Goal: Information Seeking & Learning: Check status

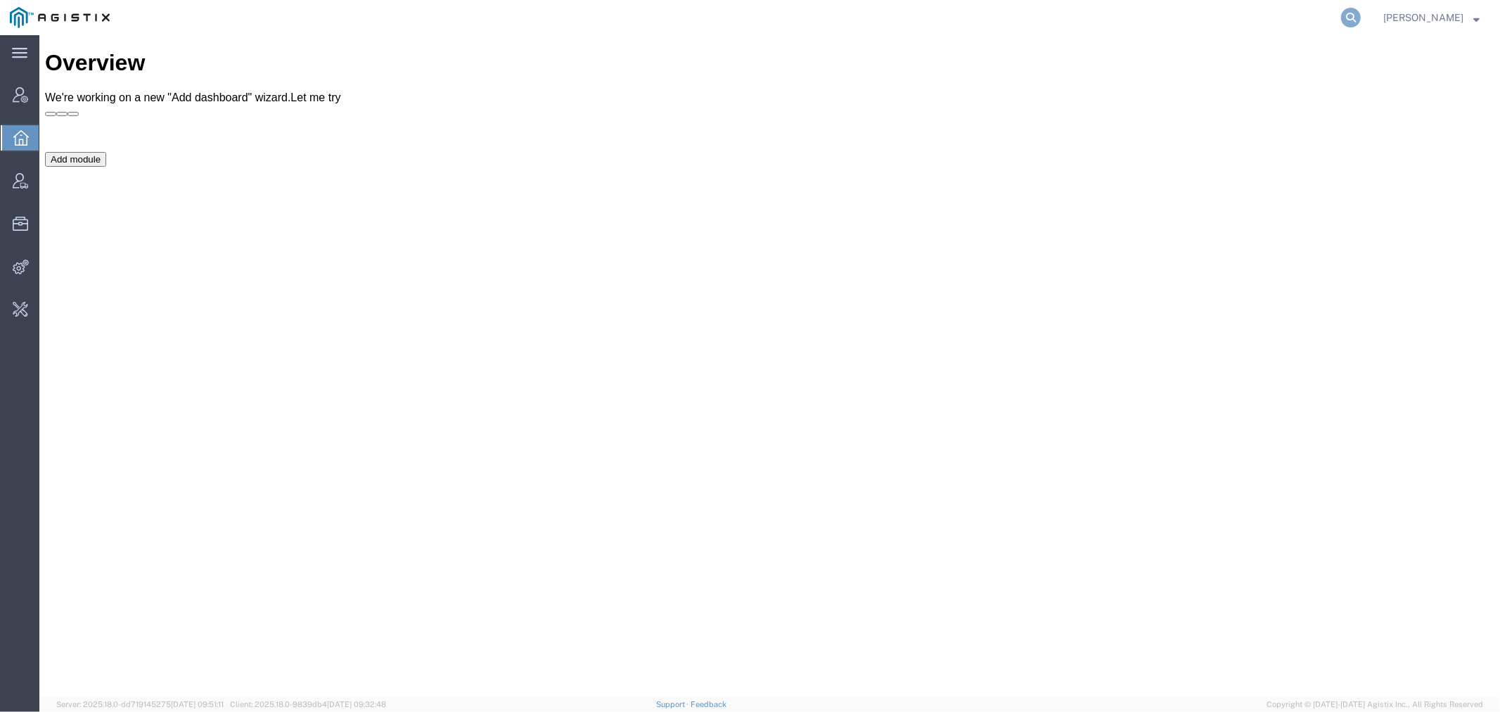
click at [1361, 15] on icon at bounding box center [1352, 18] width 20 height 20
click at [1194, 15] on input "search" at bounding box center [1128, 18] width 428 height 34
type input "syneos"
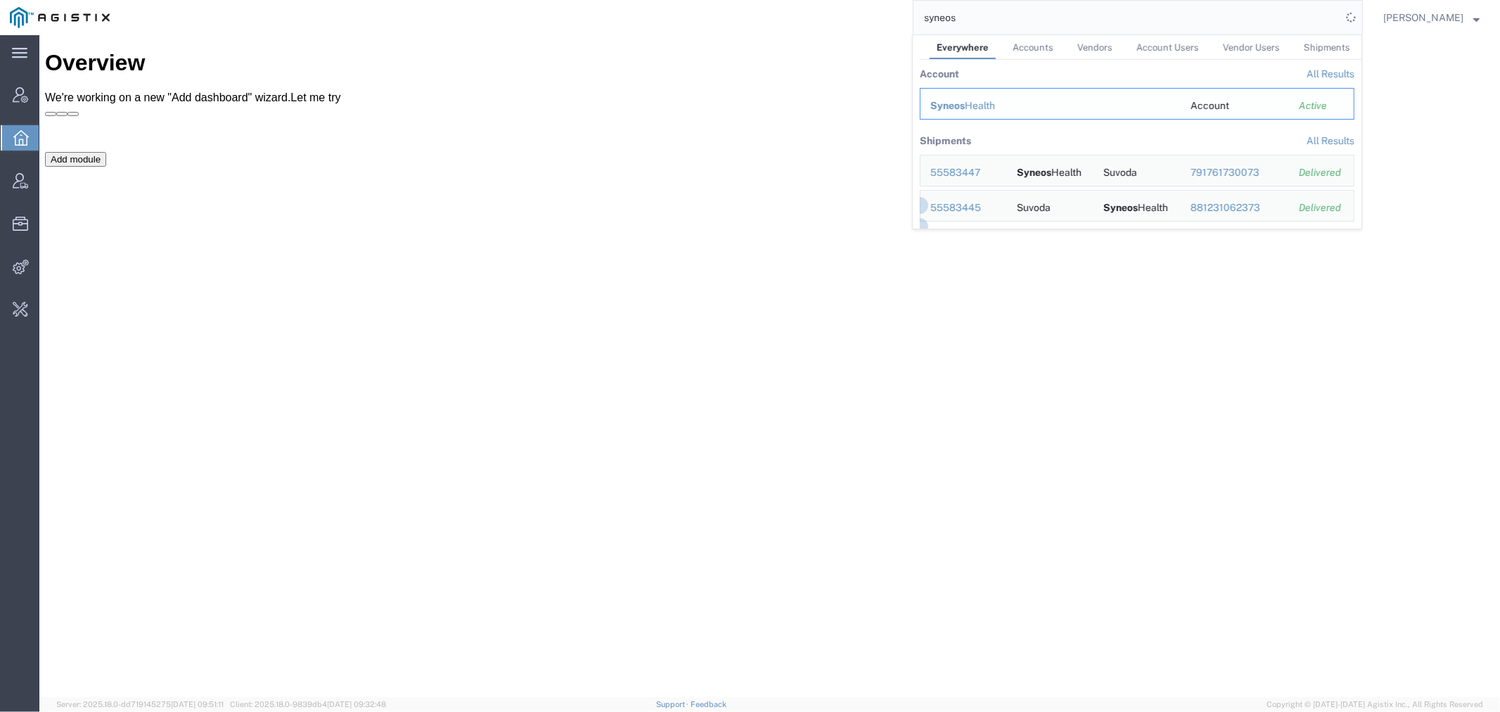
click at [957, 106] on span "Syneos" at bounding box center [948, 105] width 34 height 11
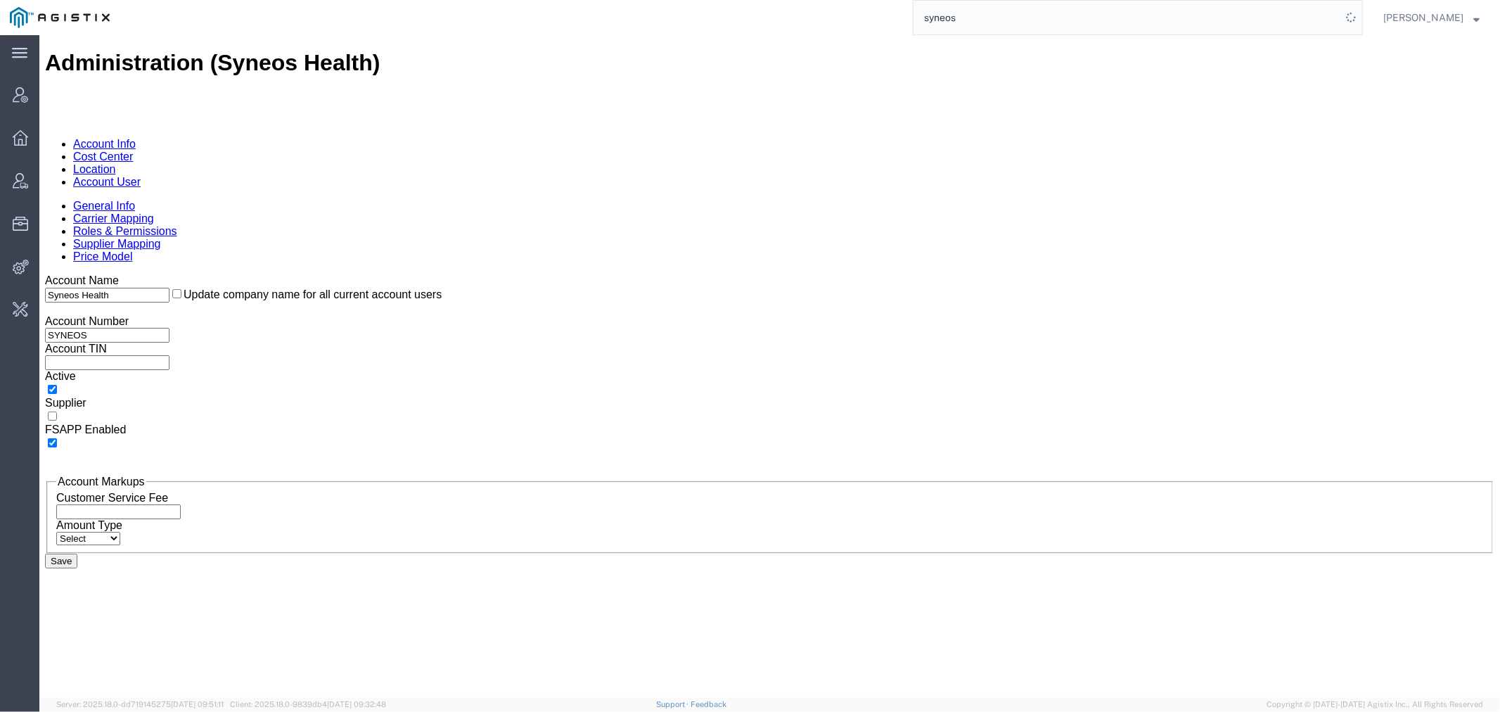
click at [153, 212] on link "Carrier Mapping" at bounding box center [112, 218] width 81 height 12
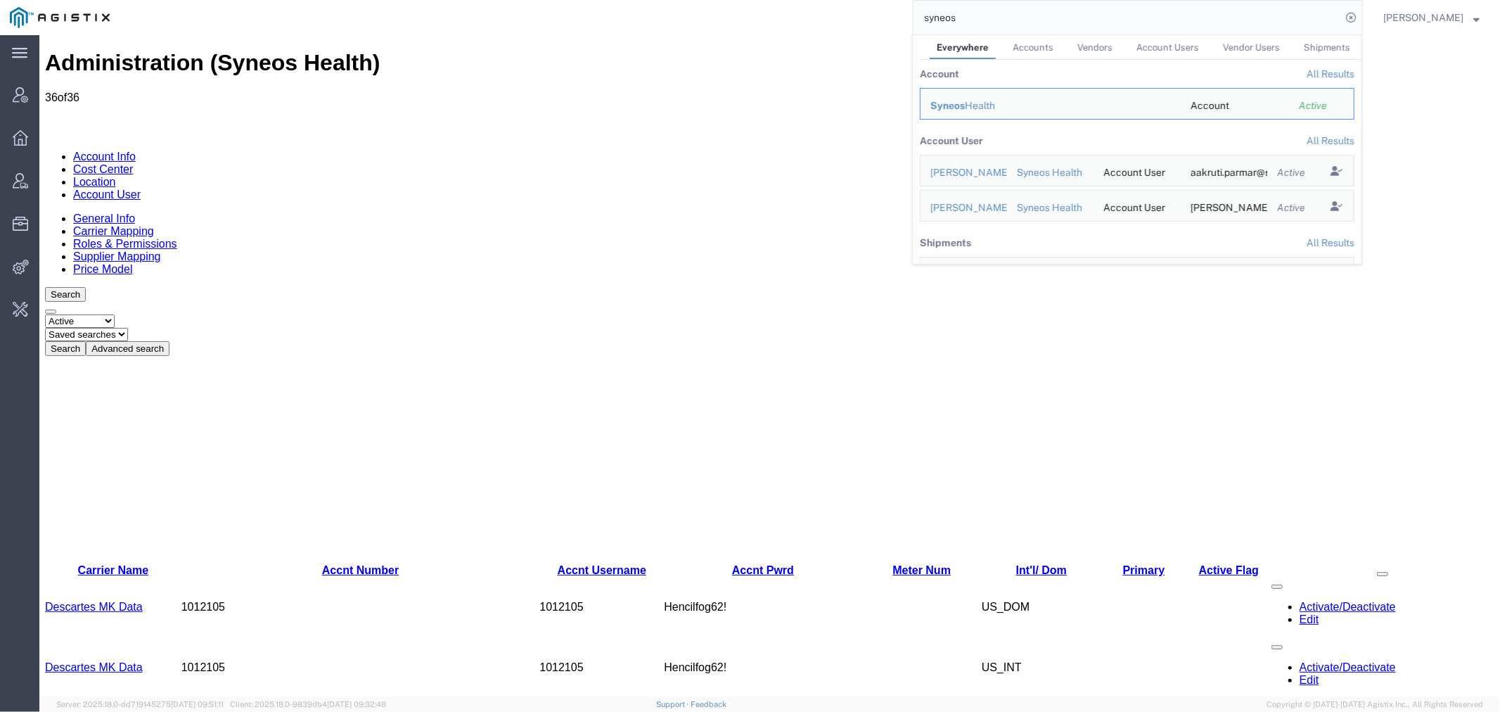
click at [115, 175] on link "Location" at bounding box center [93, 181] width 43 height 12
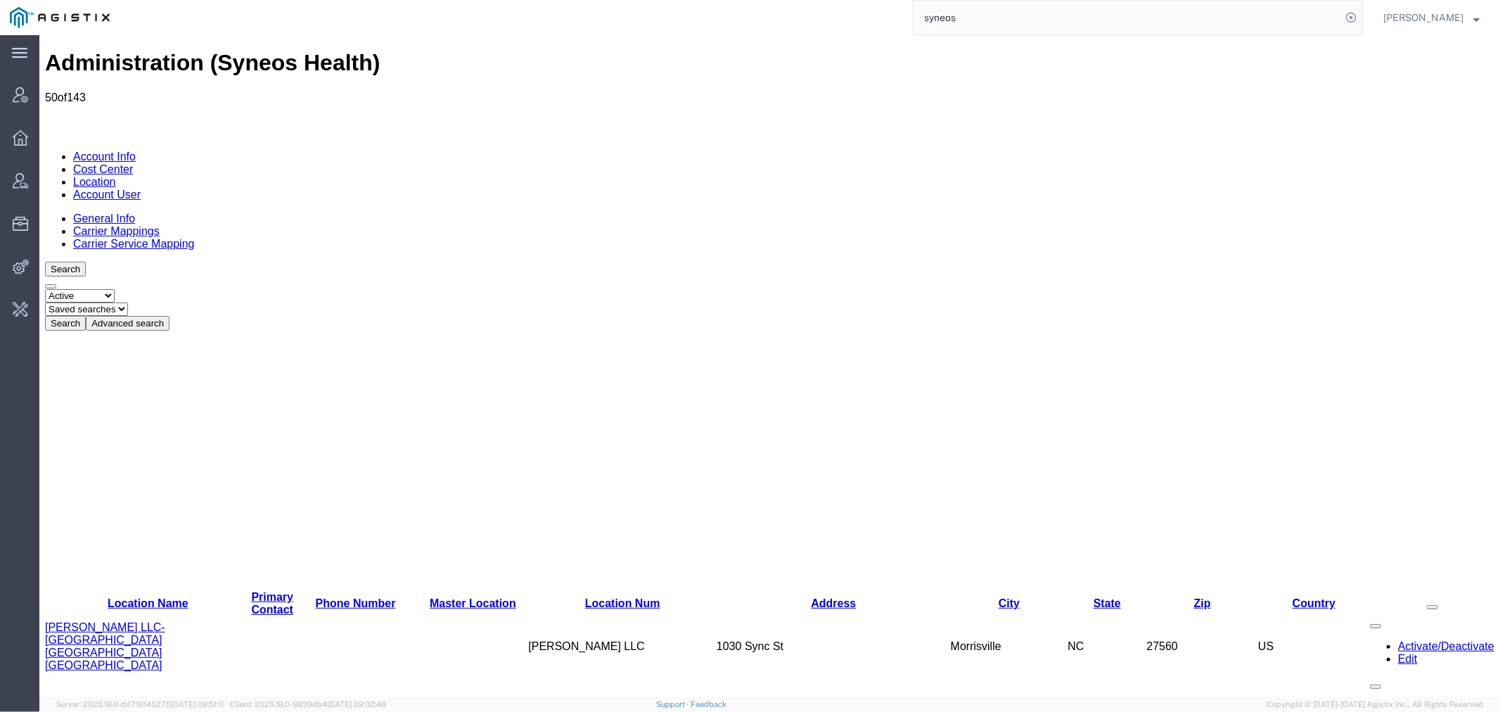
click at [159, 224] on link "Carrier Mappings" at bounding box center [115, 230] width 87 height 12
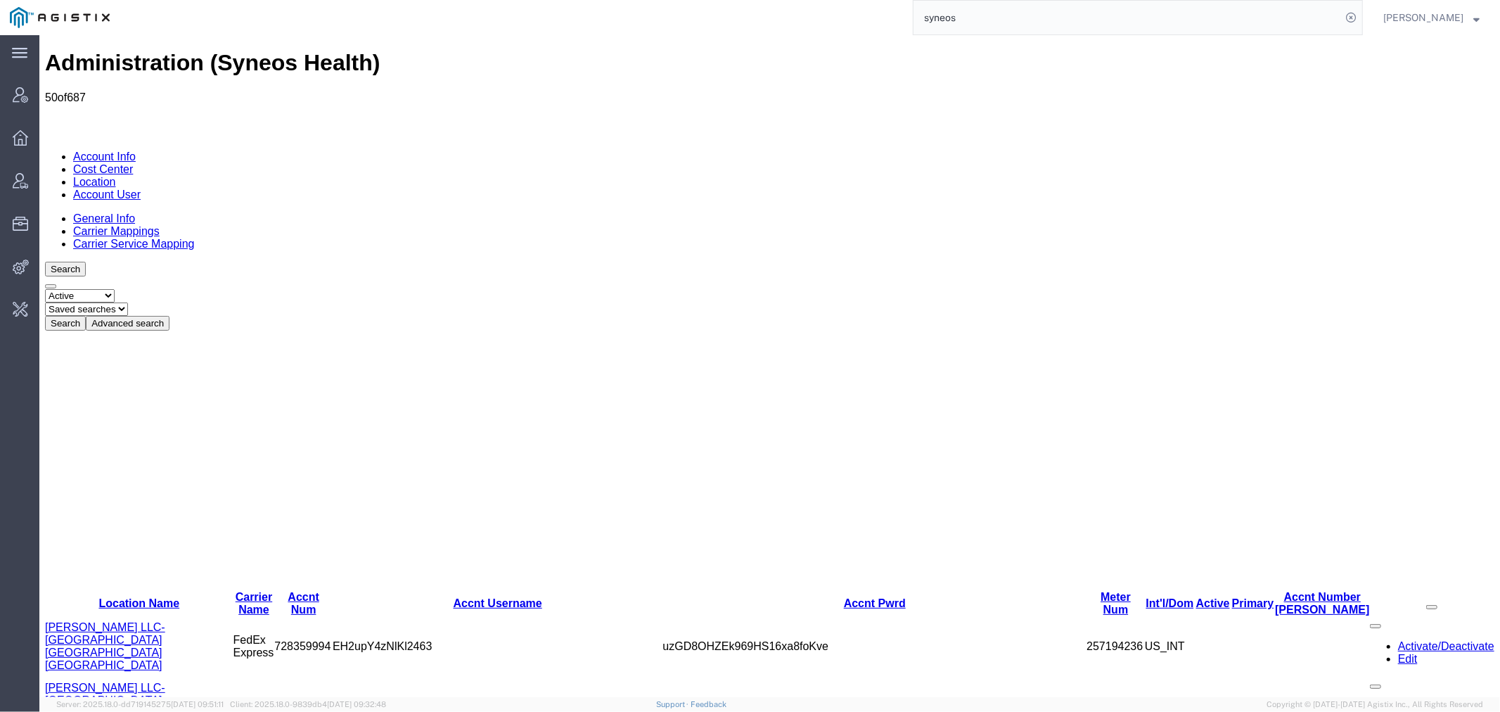
click at [102, 288] on select "Select status Active All Inactive" at bounding box center [79, 294] width 70 height 13
click at [169, 315] on button "Advanced search" at bounding box center [127, 322] width 84 height 15
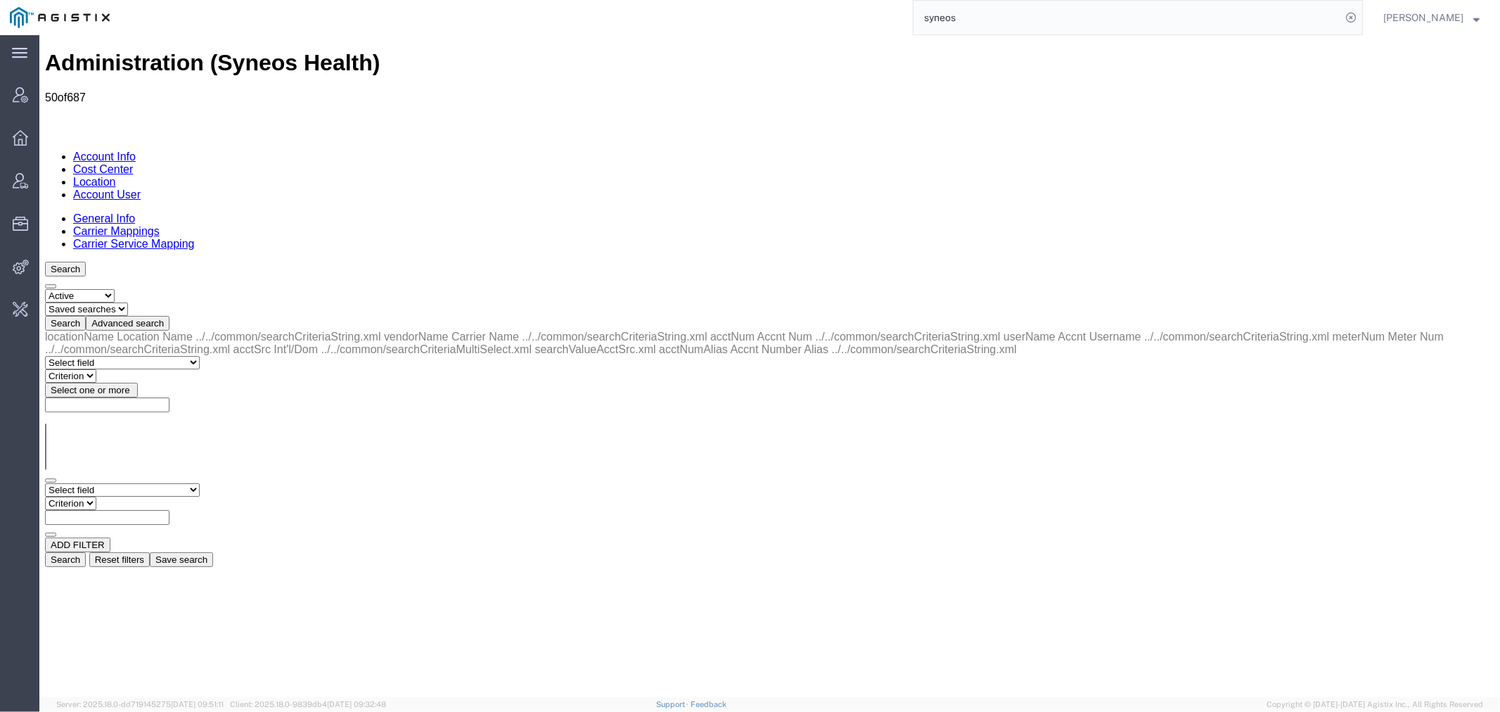
click at [82, 483] on select "Select field Accnt Num Accnt Number Alias Accnt Username Carrier Name Int'l/Dom…" at bounding box center [121, 489] width 155 height 13
select select "vendorName"
click at [44, 483] on select "Select field Accnt Num Accnt Number Alias Accnt Username Carrier Name Int'l/Dom…" at bounding box center [121, 489] width 155 height 13
click at [129, 496] on select "Criterion contains does not contain is is blank is not blank starts with" at bounding box center [86, 502] width 84 height 13
select select "contains"
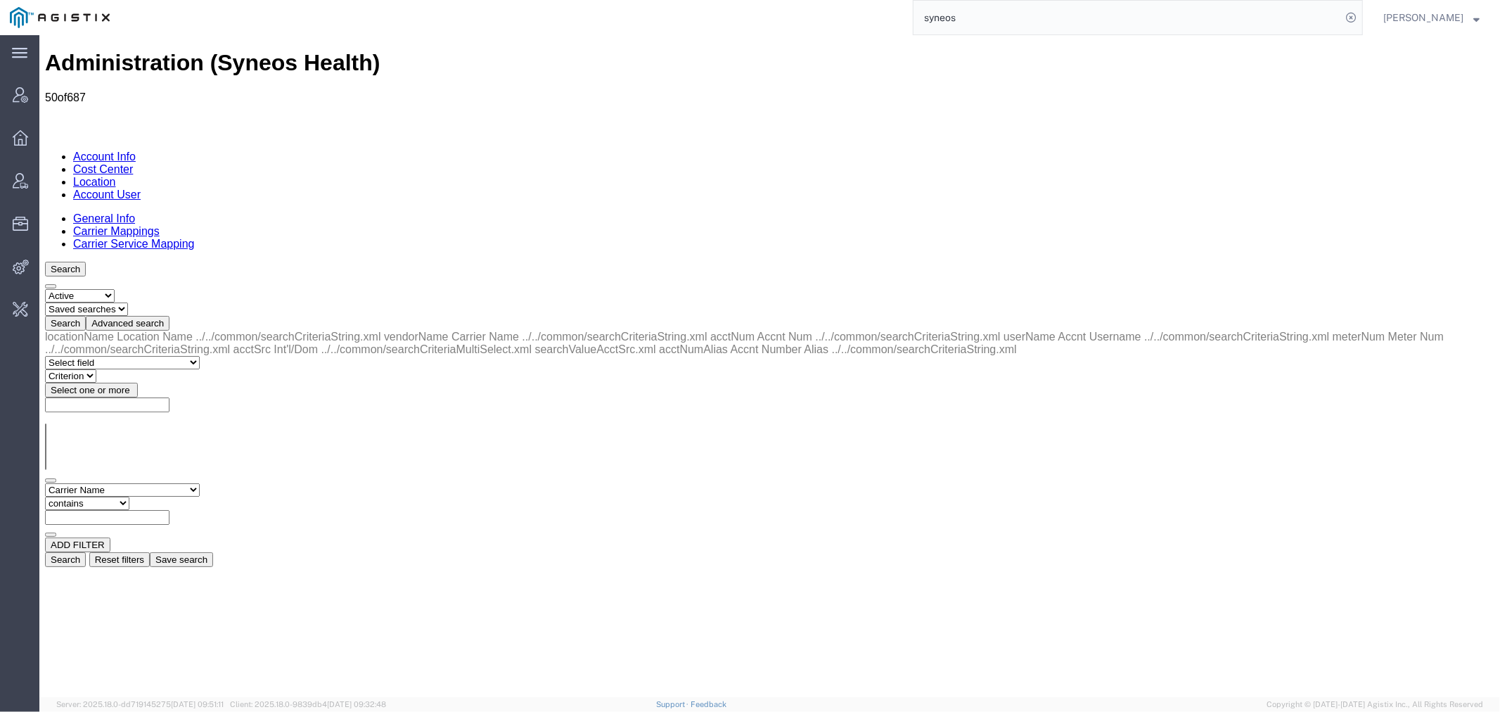
click at [129, 496] on select "Criterion contains does not contain is is blank is not blank starts with" at bounding box center [86, 502] width 84 height 13
click at [169, 509] on input "text" at bounding box center [106, 516] width 125 height 15
type input "world courier"
click at [85, 552] on button "Search" at bounding box center [64, 559] width 41 height 15
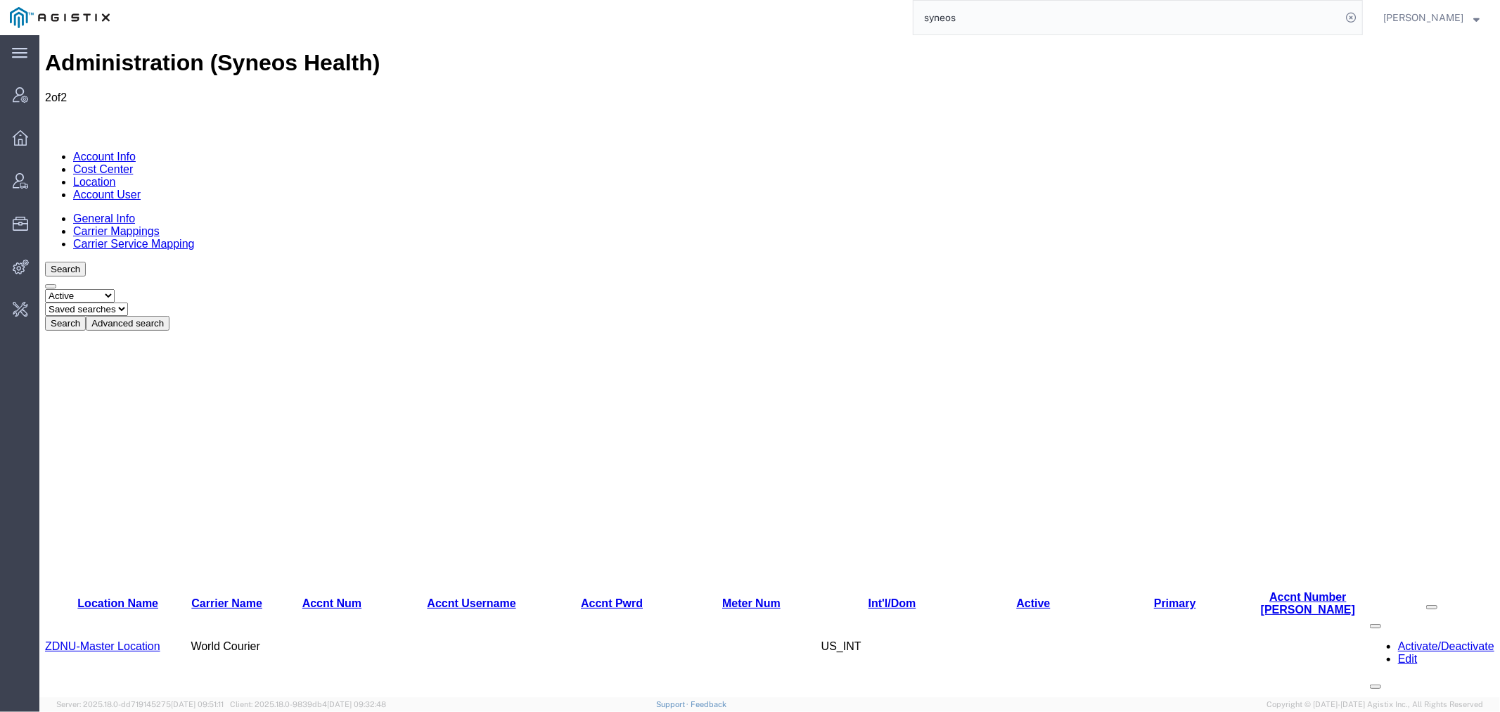
click at [85, 212] on link "General Info" at bounding box center [103, 218] width 62 height 12
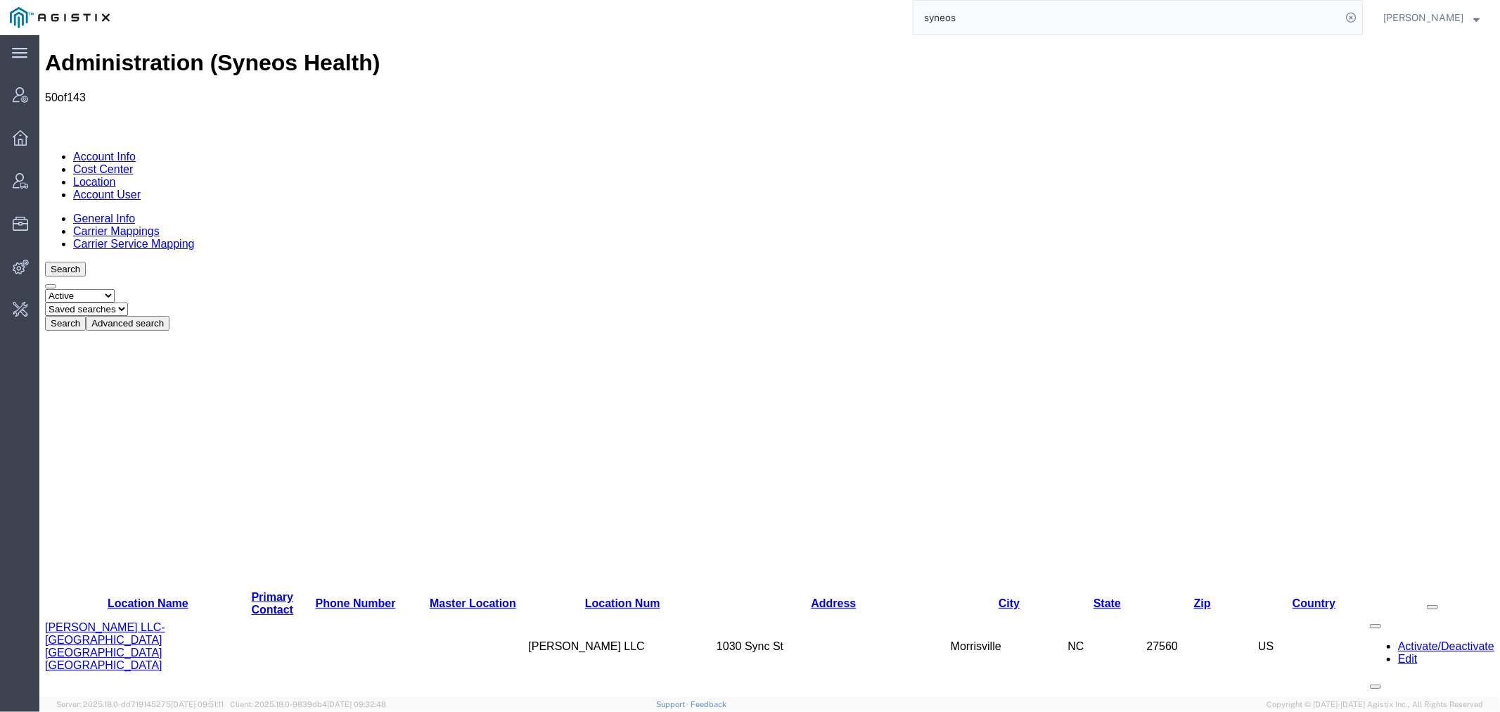
click at [108, 150] on link "Account Info" at bounding box center [103, 156] width 63 height 12
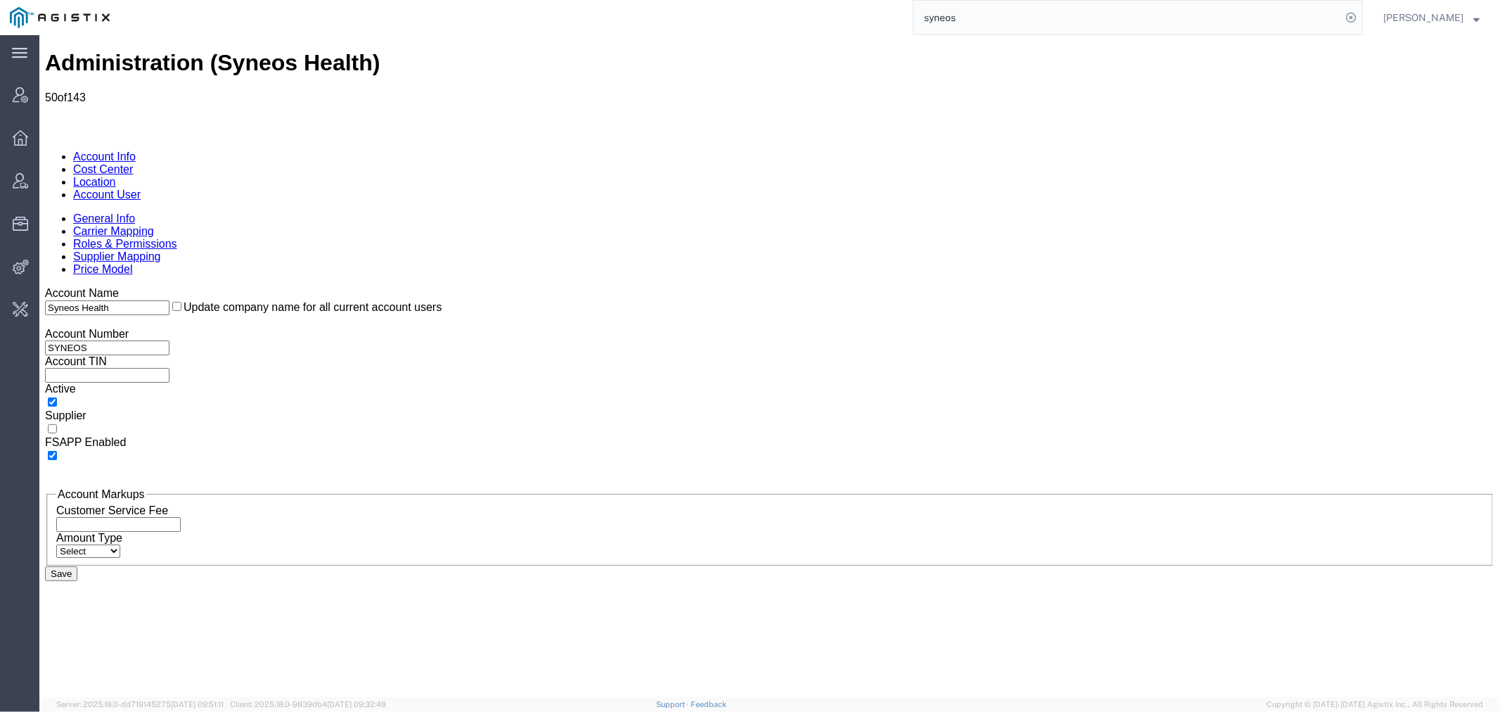
click at [153, 224] on link "Carrier Mapping" at bounding box center [112, 230] width 81 height 12
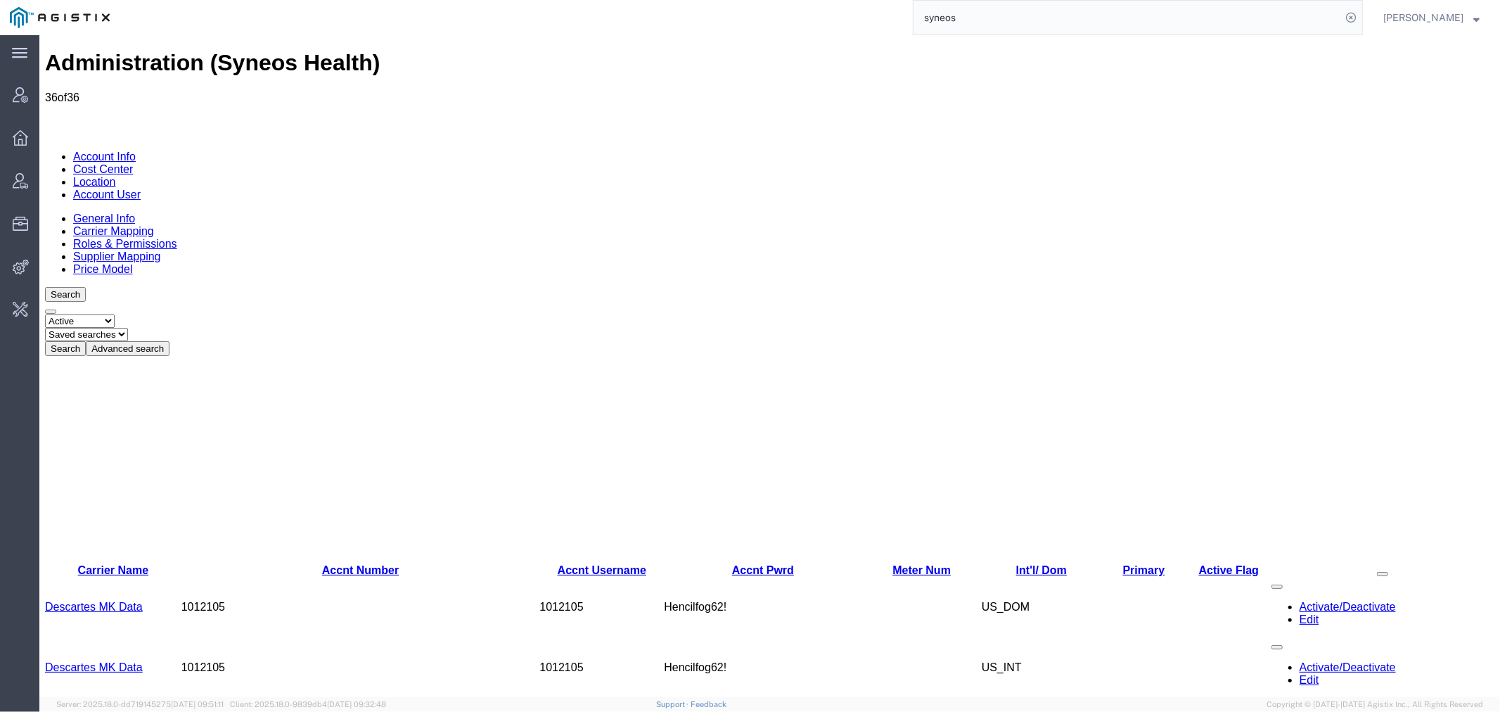
click at [169, 340] on button "Advanced search" at bounding box center [127, 347] width 84 height 15
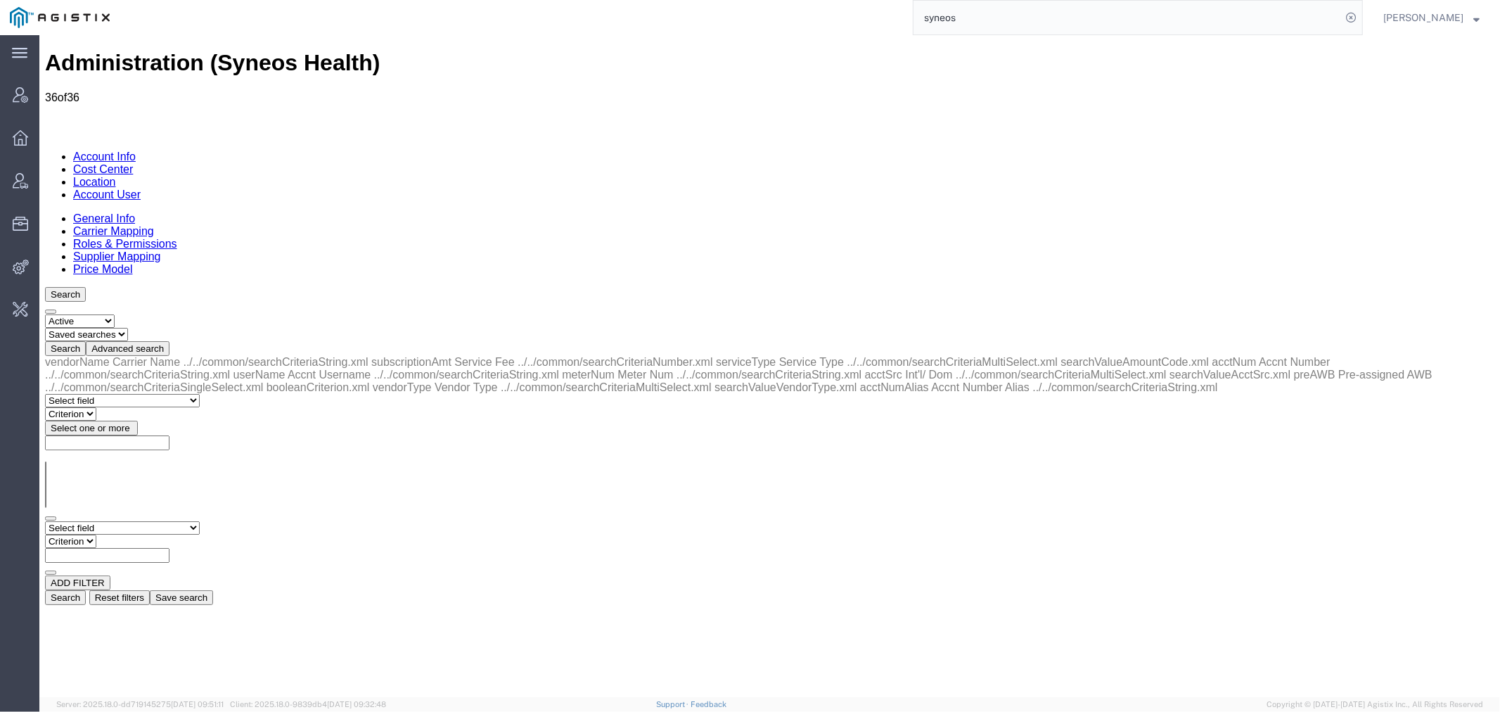
click at [92, 521] on select "Select field Accnt Number Accnt Number Alias Accnt Username Carrier Name Int'l/…" at bounding box center [121, 527] width 155 height 13
select select "vendorName"
click at [44, 521] on select "Select field Accnt Number Accnt Number Alias Accnt Username Carrier Name Int'l/…" at bounding box center [121, 527] width 155 height 13
click at [129, 534] on select "Criterion contains does not contain is is blank is not blank starts with" at bounding box center [86, 540] width 84 height 13
select select "contains"
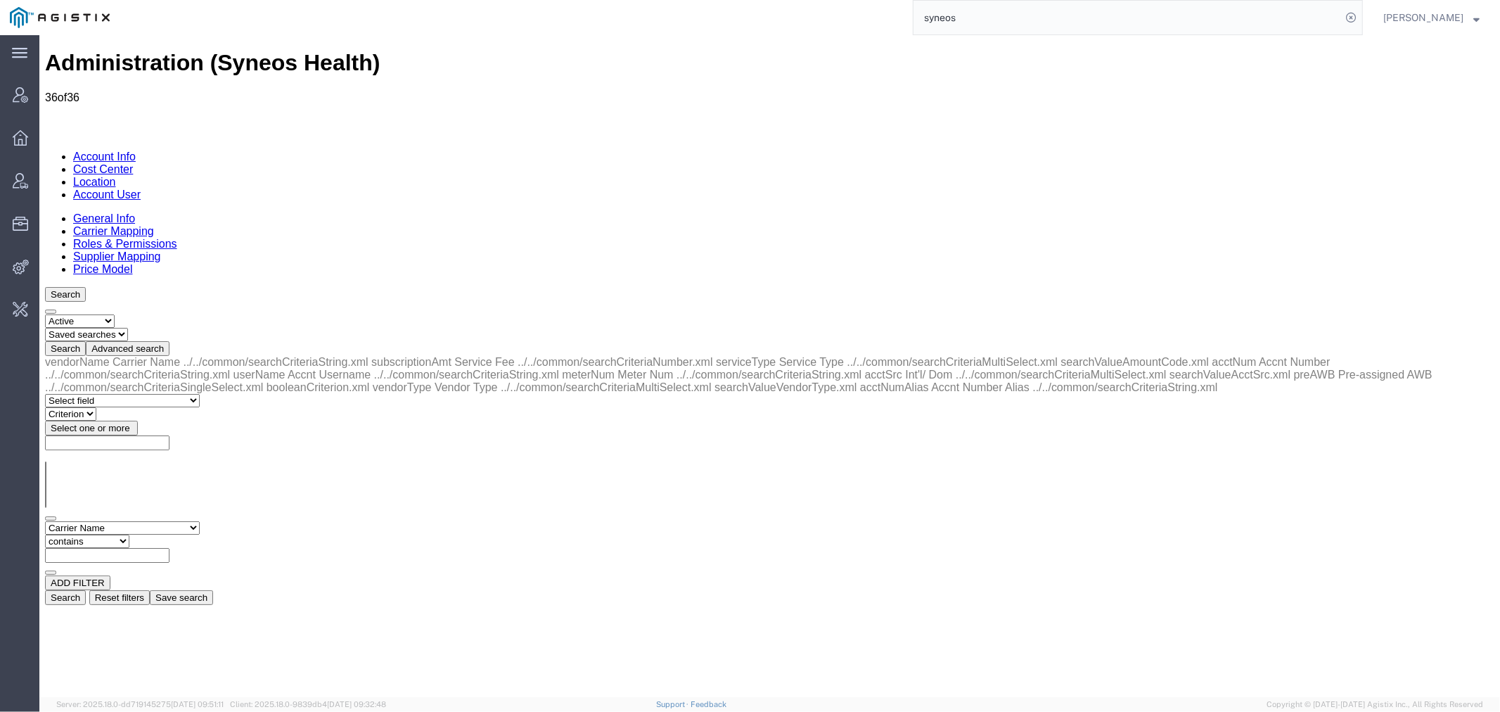
click at [129, 534] on select "Criterion contains does not contain is is blank is not blank starts with" at bounding box center [86, 540] width 84 height 13
click at [169, 547] on input "text" at bounding box center [106, 554] width 125 height 15
type input "world"
click at [85, 590] on button "Search" at bounding box center [64, 597] width 41 height 15
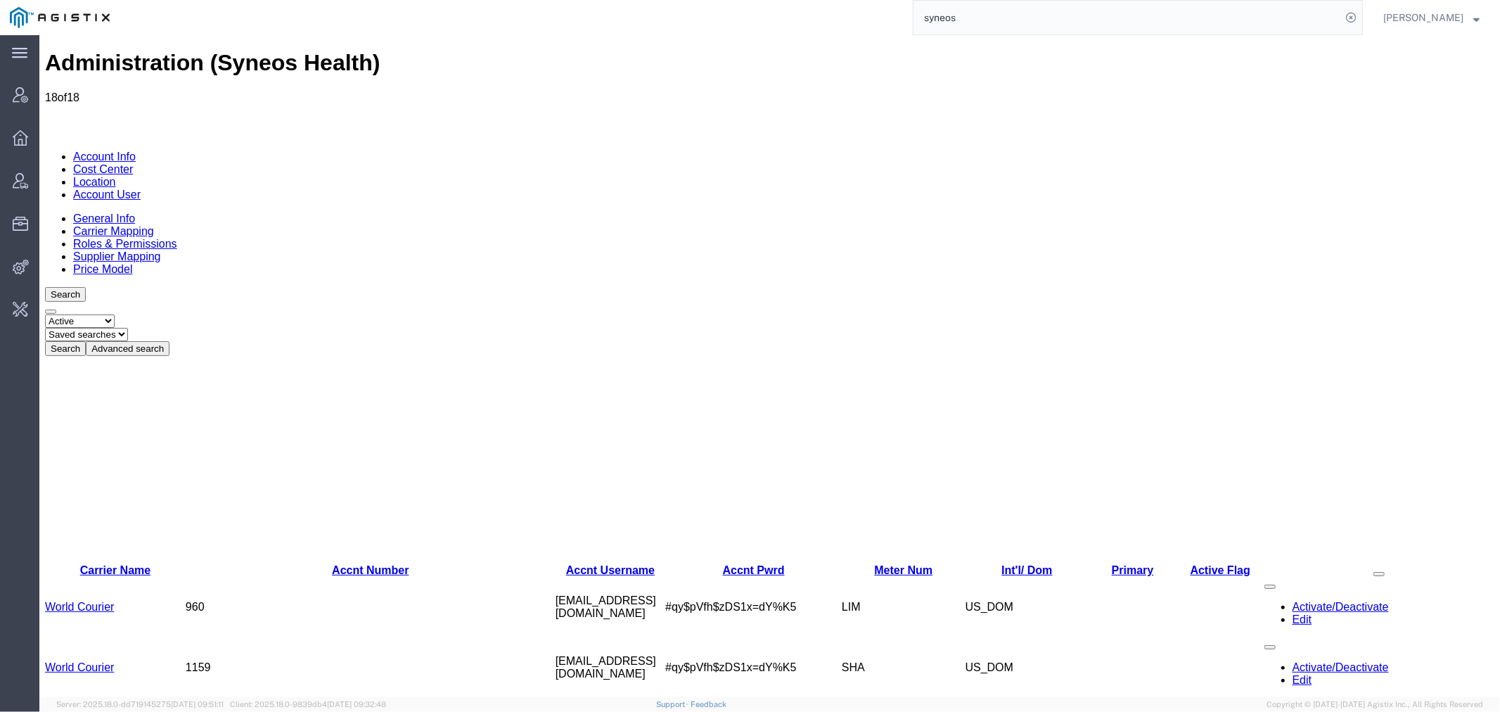
click at [331, 563] on link "Accnt Number" at bounding box center [369, 569] width 77 height 12
click at [91, 600] on link "World Courier" at bounding box center [78, 606] width 69 height 12
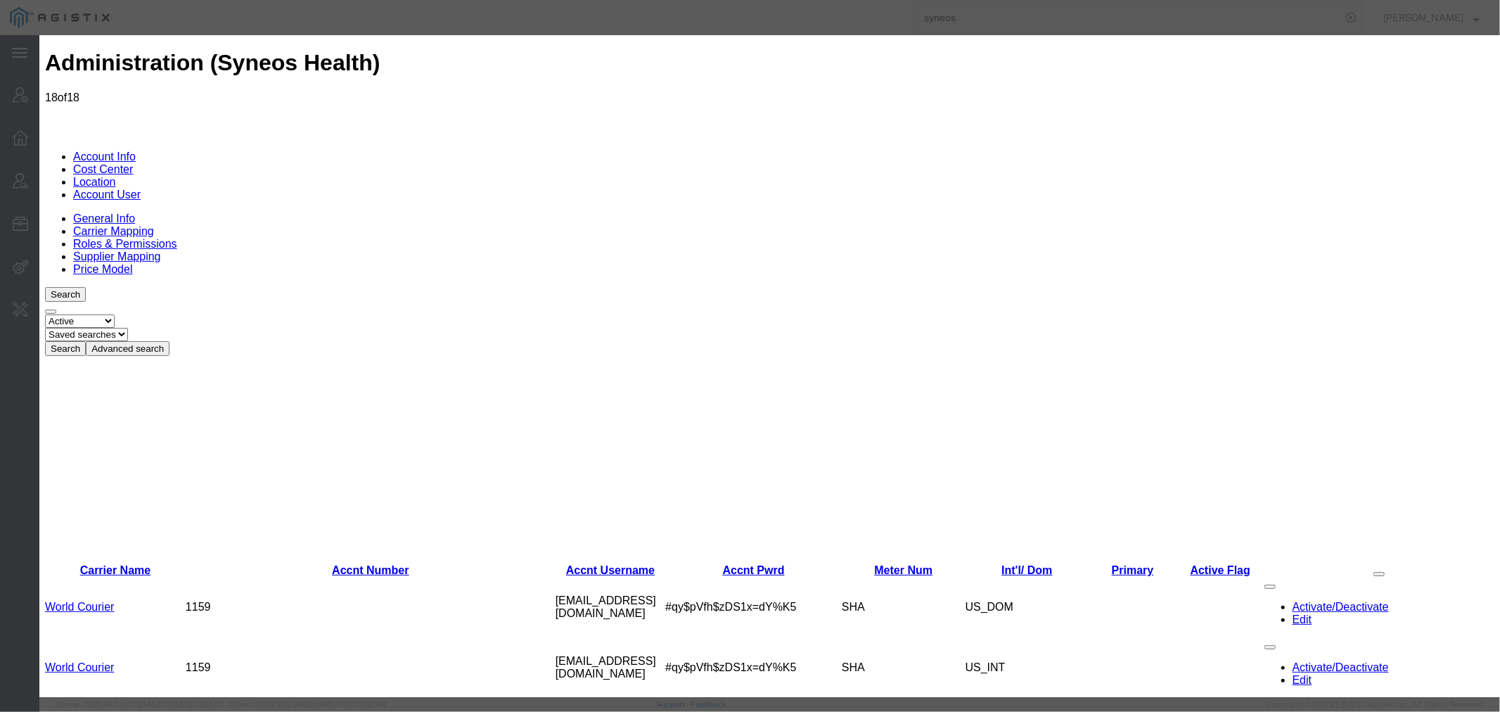
scroll to position [156, 0]
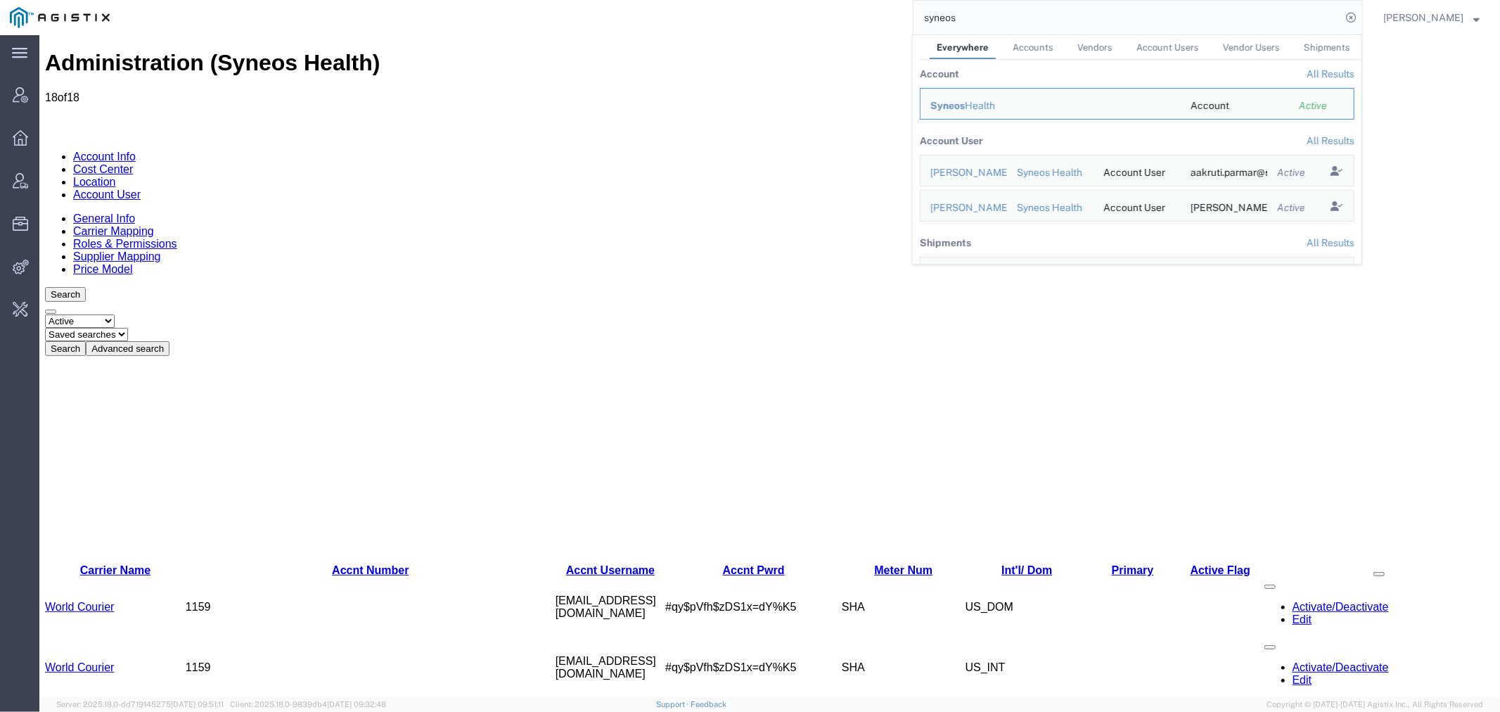
drag, startPoint x: 902, startPoint y: 21, endPoint x: 853, endPoint y: 23, distance: 49.3
click at [853, 23] on div "syneos Everywhere Accounts Vendors Account Users Vendor Users Shipments Account…" at bounding box center [742, 17] width 1244 height 35
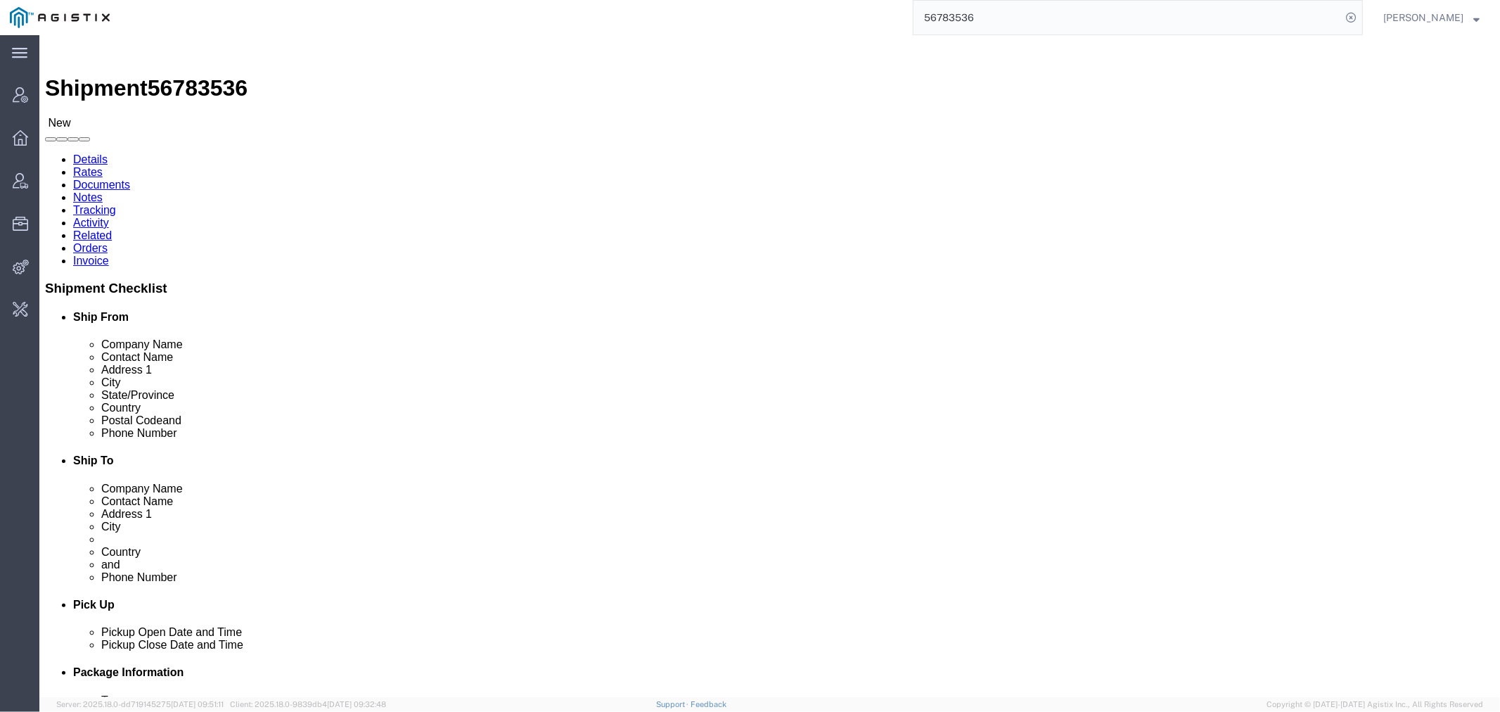
click link "Notes"
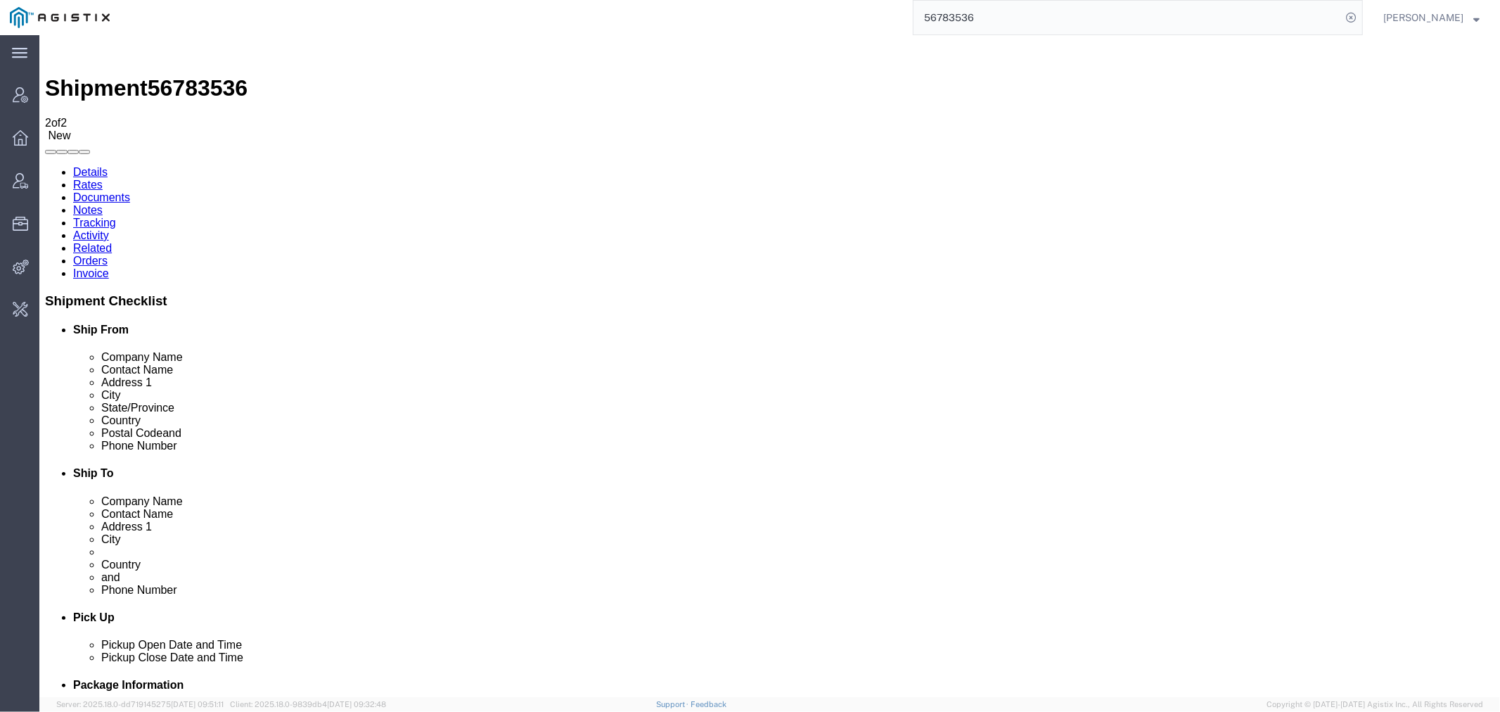
click at [92, 165] on link "Details" at bounding box center [89, 171] width 34 height 12
click link "Activity"
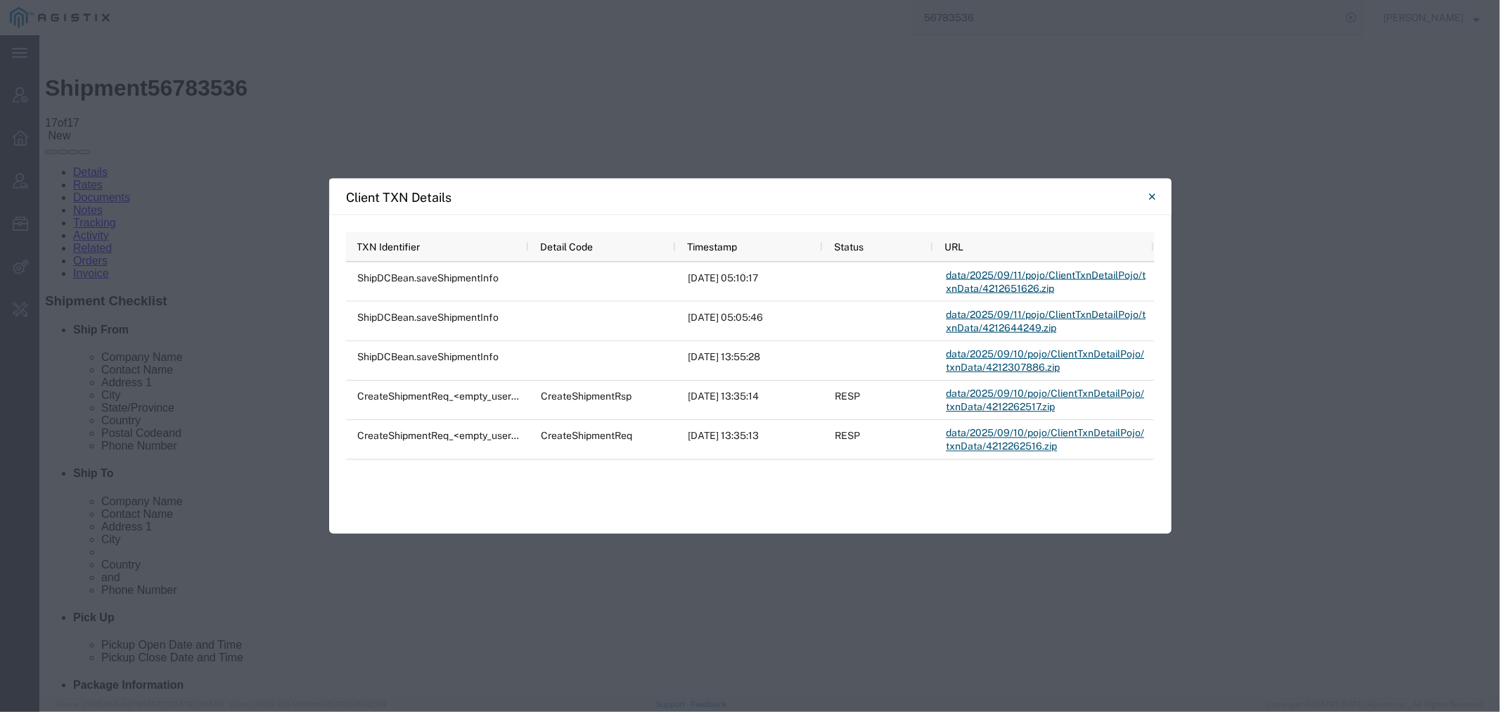
click at [276, 374] on div "Client TXN Details TXN Identifier Detail Code Timestamp Status URL ShipDCBean.s…" at bounding box center [750, 356] width 1500 height 712
click at [1150, 198] on icon "Close" at bounding box center [1152, 197] width 6 height 17
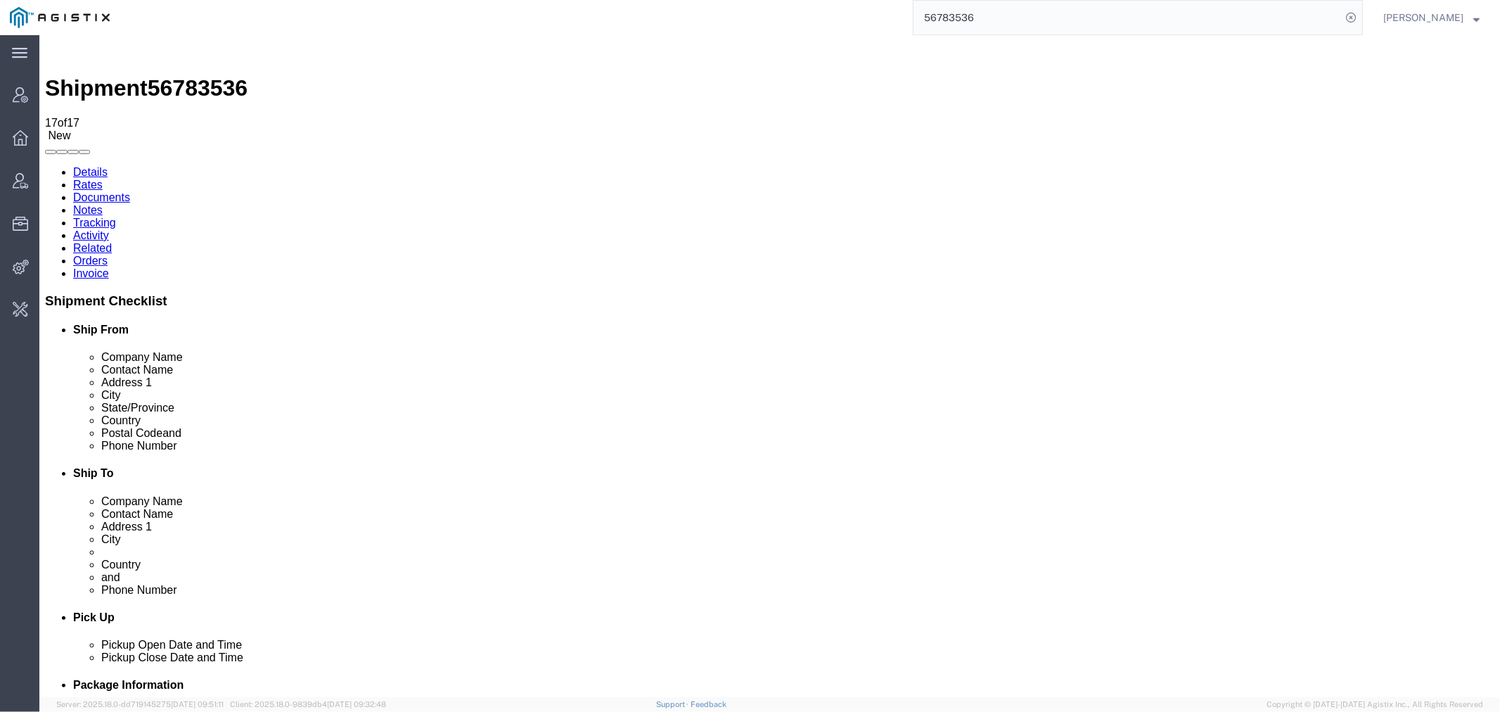
scroll to position [15, 0]
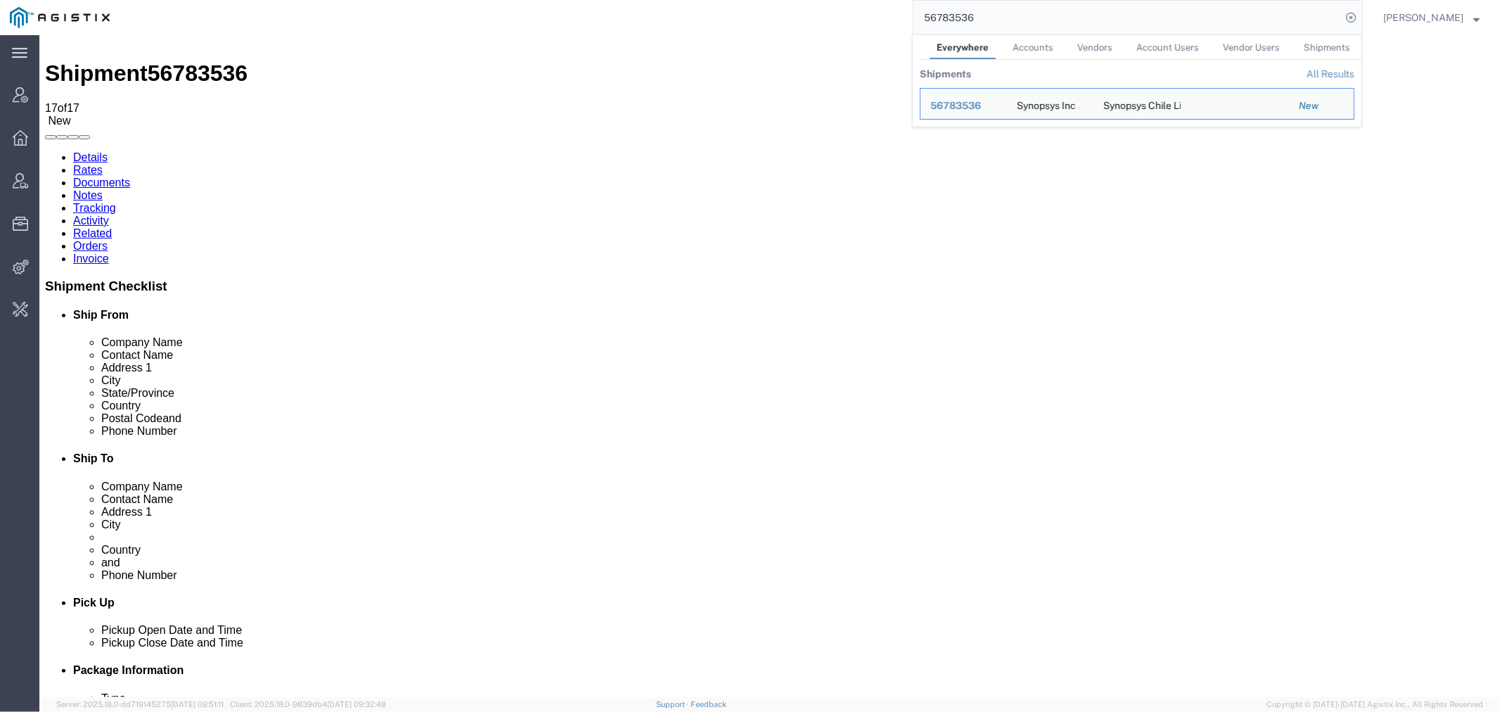
drag, startPoint x: 1024, startPoint y: 18, endPoint x: 781, endPoint y: 20, distance: 242.7
click at [784, 19] on div "56783536 Everywhere Accounts Vendors Account Users Vendor Users Shipments Shipm…" at bounding box center [742, 17] width 1244 height 35
paste input "585450"
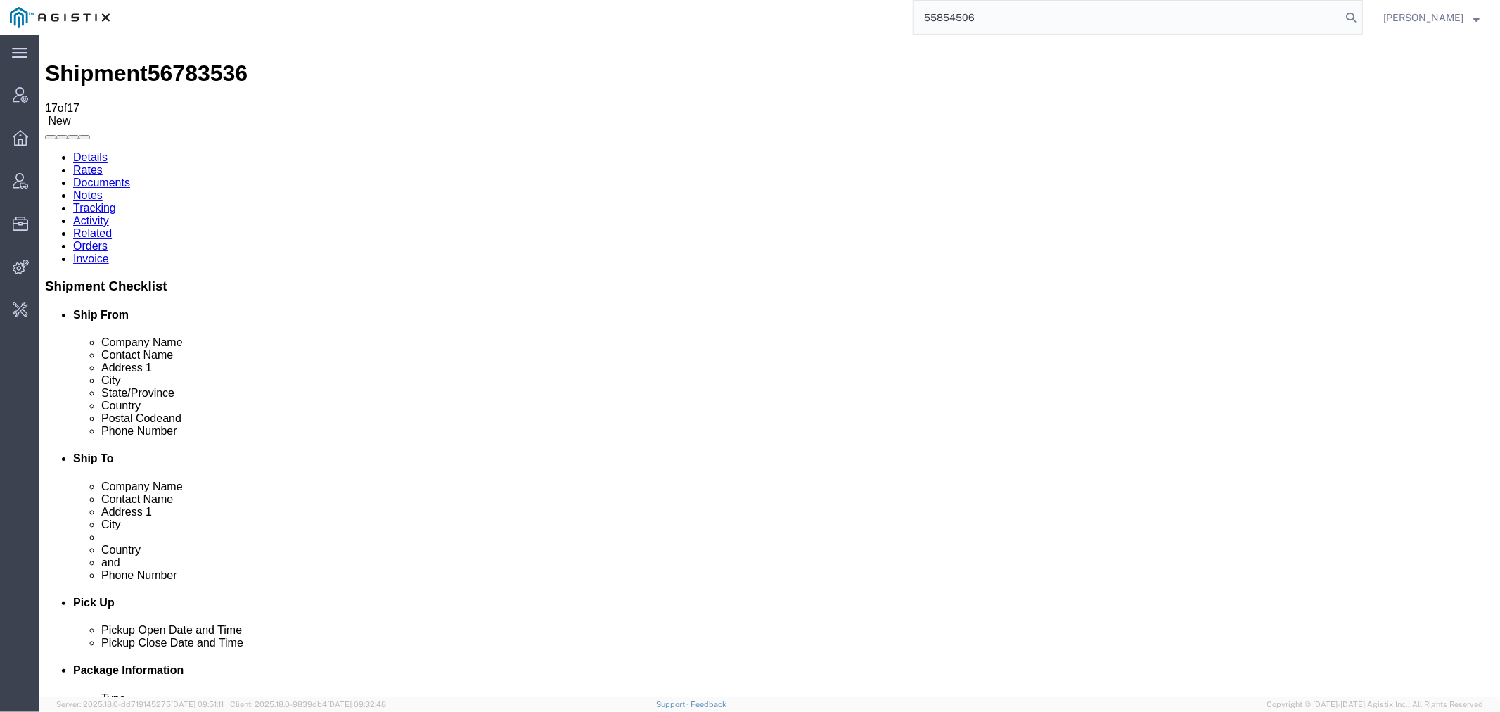
type input "55854506"
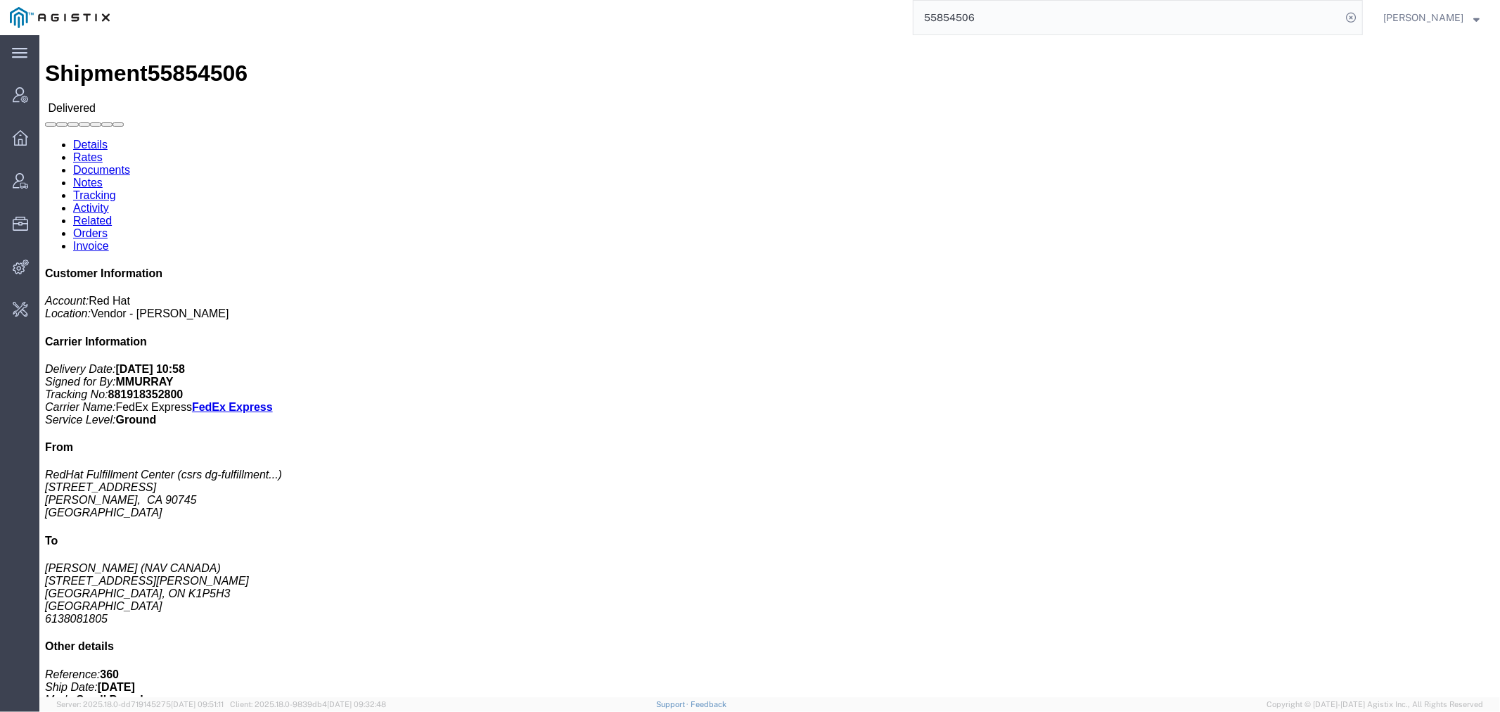
click link "Activity"
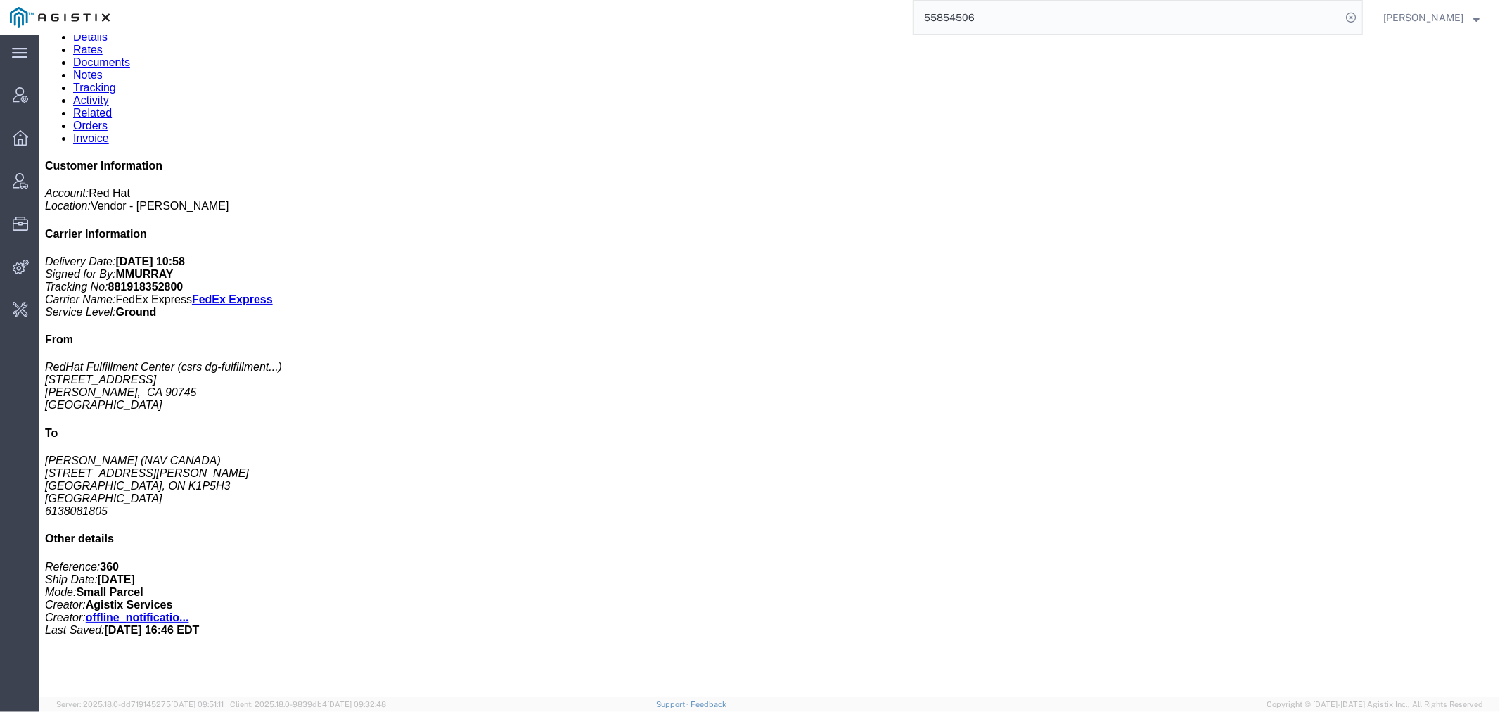
scroll to position [137, 0]
